Goal: Task Accomplishment & Management: Manage account settings

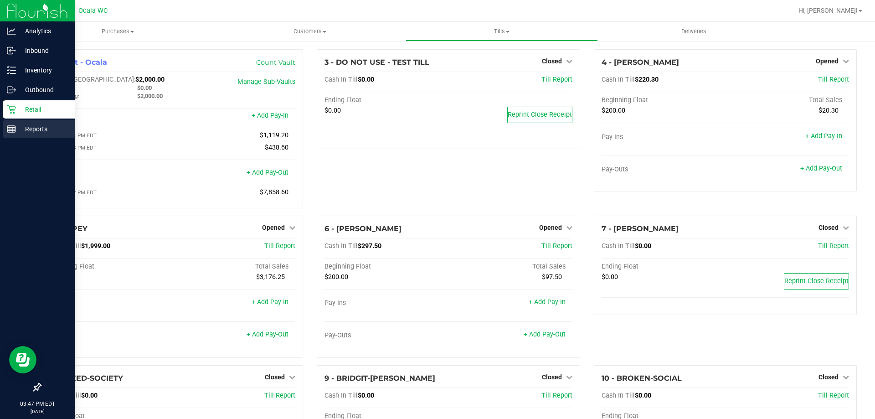
click at [26, 124] on p "Reports" at bounding box center [43, 128] width 55 height 11
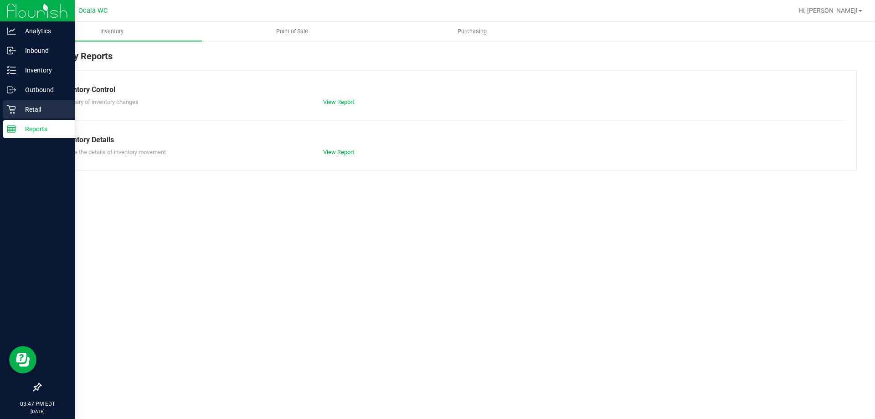
click at [49, 109] on p "Retail" at bounding box center [43, 109] width 55 height 11
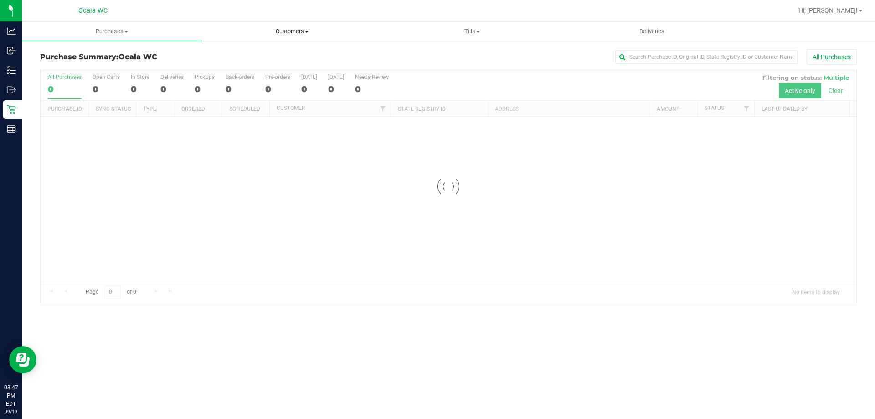
click at [299, 33] on span "Customers" at bounding box center [291, 31] width 179 height 8
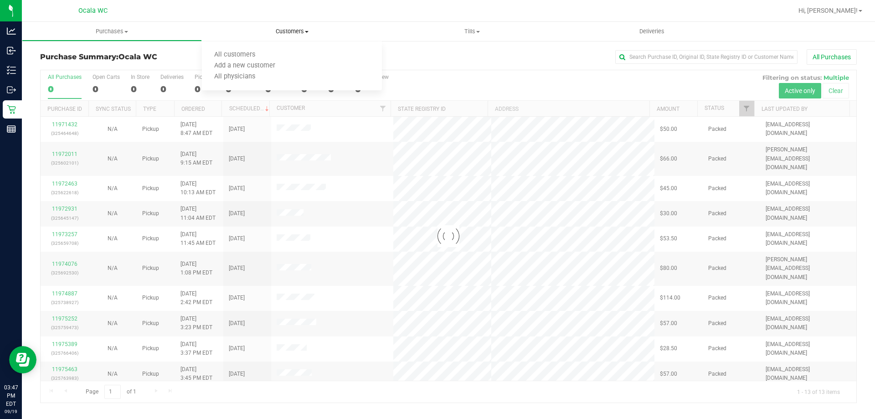
click at [360, 24] on uib-tab-heading "Customers All customers Add a new customer All physicians" at bounding box center [292, 31] width 180 height 19
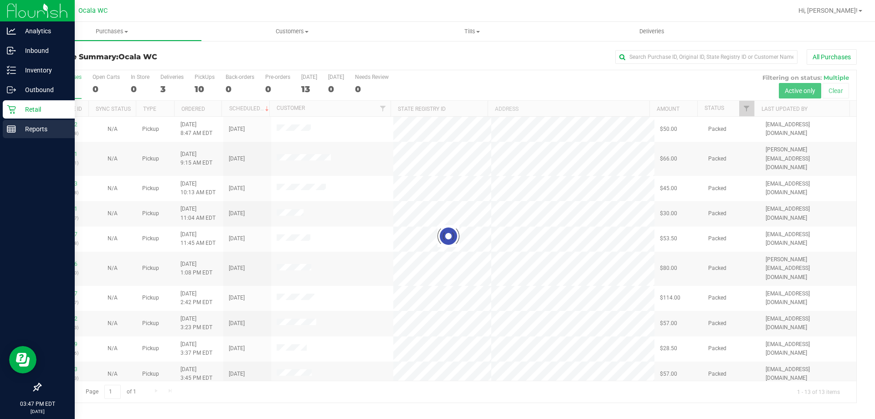
click at [21, 128] on p "Reports" at bounding box center [43, 128] width 55 height 11
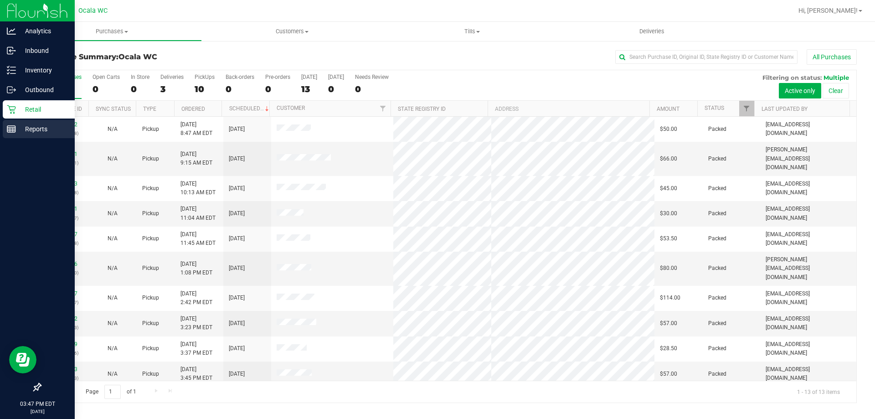
click at [20, 125] on p "Reports" at bounding box center [43, 128] width 55 height 11
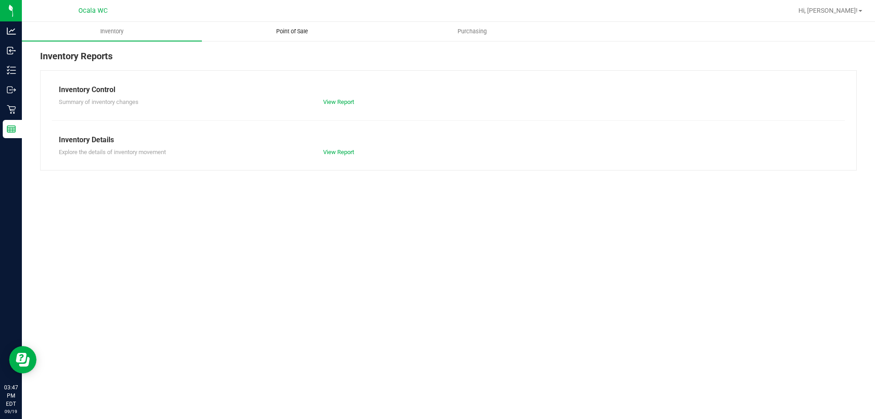
click at [295, 30] on span "Point of Sale" at bounding box center [292, 31] width 57 height 8
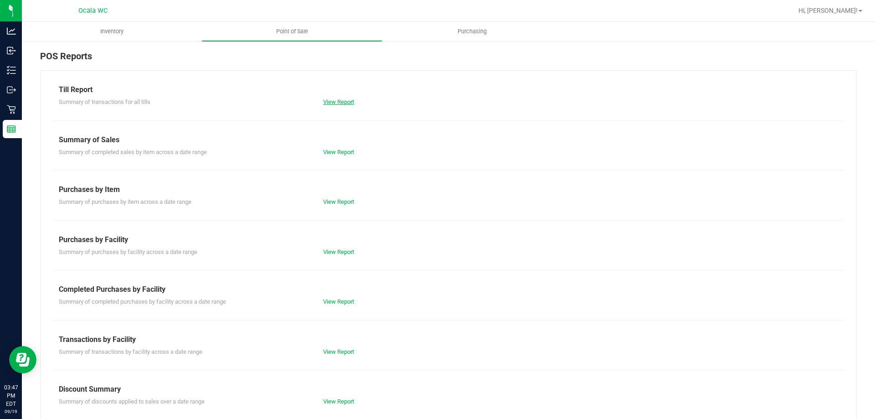
click at [333, 100] on link "View Report" at bounding box center [338, 101] width 31 height 7
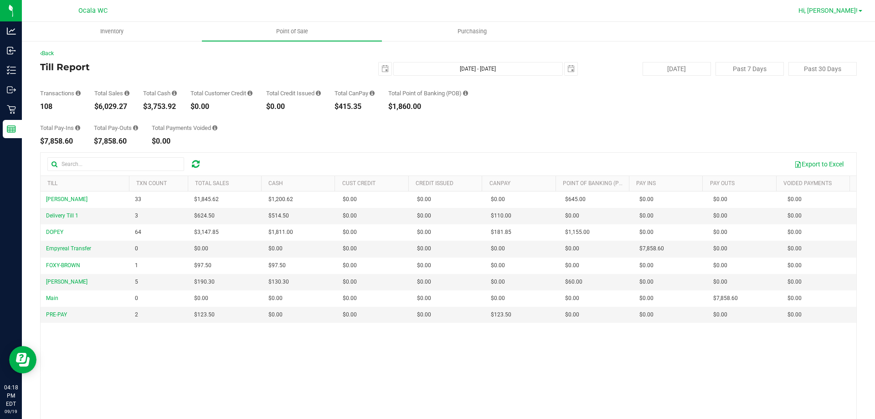
click at [840, 9] on span "Hi, [PERSON_NAME]!" at bounding box center [827, 10] width 59 height 7
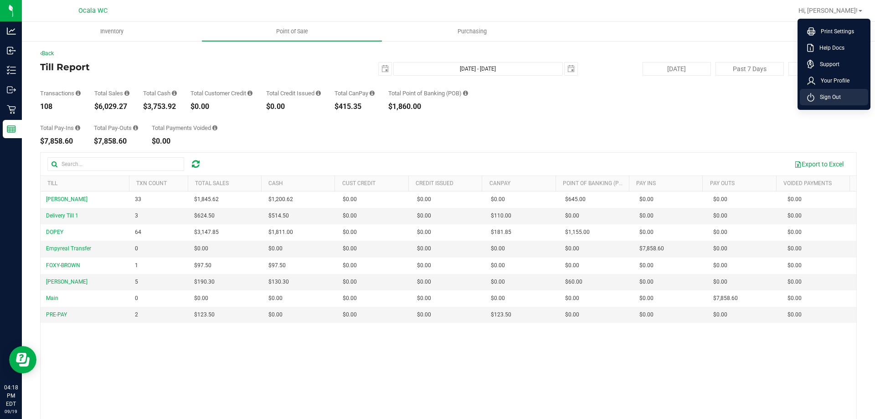
click at [821, 102] on li "Sign Out" at bounding box center [834, 97] width 68 height 16
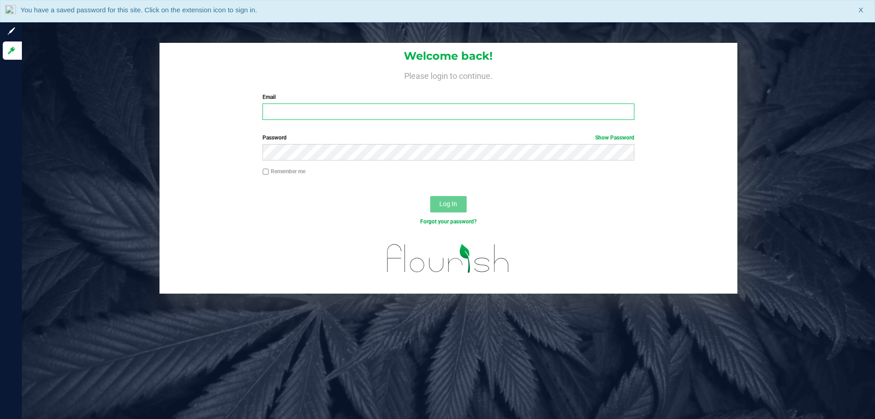
click at [301, 116] on input "Email" at bounding box center [447, 111] width 371 height 16
type input "[EMAIL_ADDRESS][DOMAIN_NAME]"
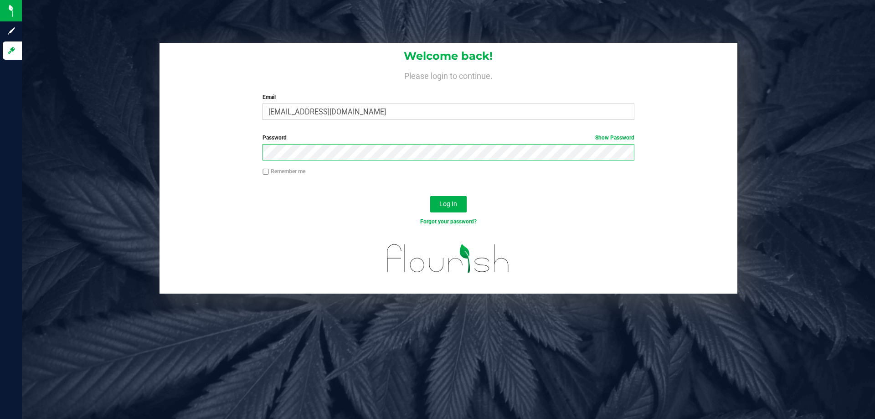
click at [430, 196] on button "Log In" at bounding box center [448, 204] width 36 height 16
